Goal: Task Accomplishment & Management: Manage account settings

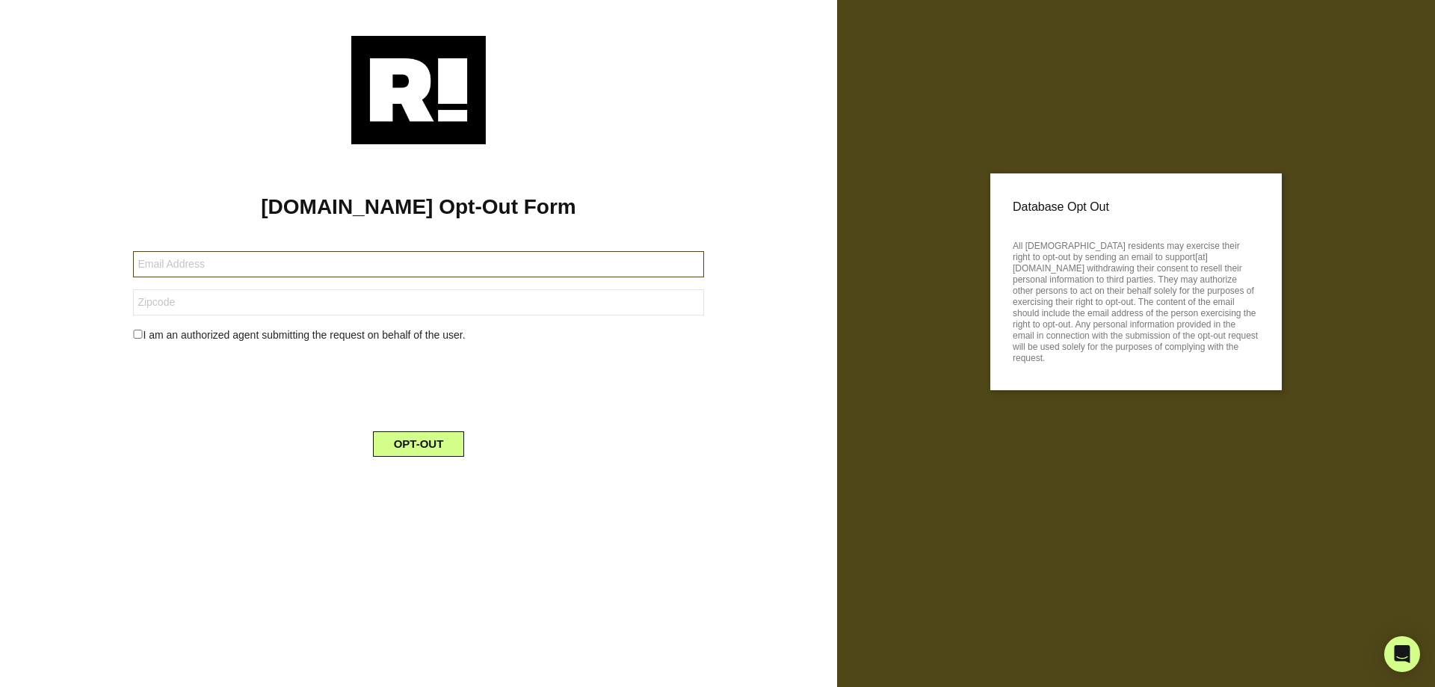
click at [264, 262] on input "text" at bounding box center [418, 264] width 570 height 26
type input "beachgrad@aol.com"
type input "95969-4816"
click at [136, 330] on input "checkbox" at bounding box center [138, 334] width 10 height 9
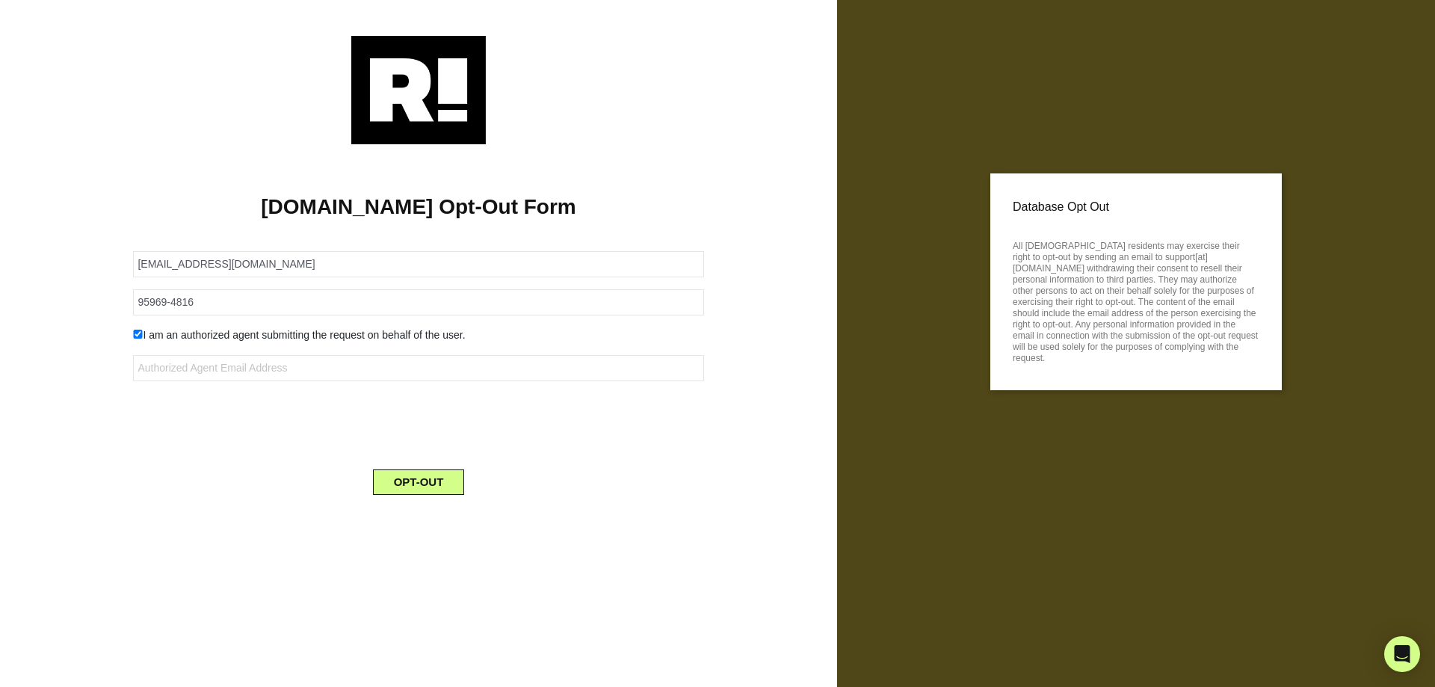
click at [133, 338] on input "checkbox" at bounding box center [138, 334] width 10 height 9
checkbox input "false"
click at [427, 448] on button "OPT-OUT" at bounding box center [419, 443] width 92 height 25
